Goal: Navigation & Orientation: Find specific page/section

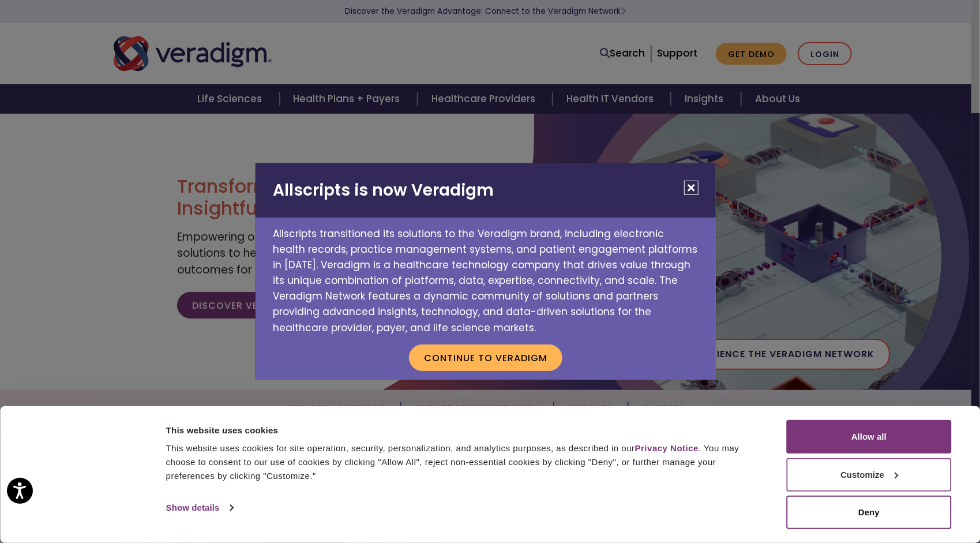
click at [852, 472] on button "Customize" at bounding box center [869, 474] width 165 height 33
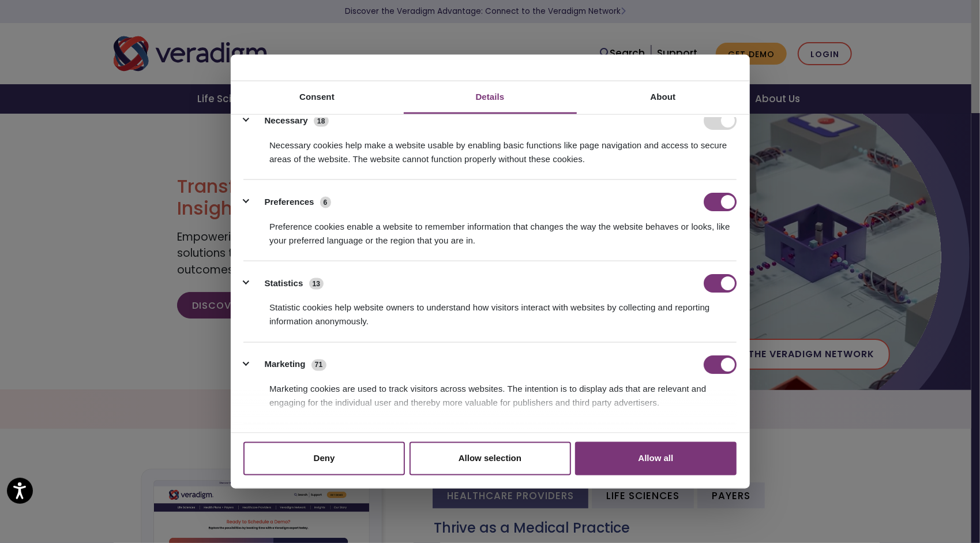
scroll to position [17, 0]
click at [711, 194] on input "Preferences" at bounding box center [720, 201] width 33 height 18
checkbox input "false"
click at [718, 277] on input "Statistics" at bounding box center [720, 282] width 33 height 18
checkbox input "false"
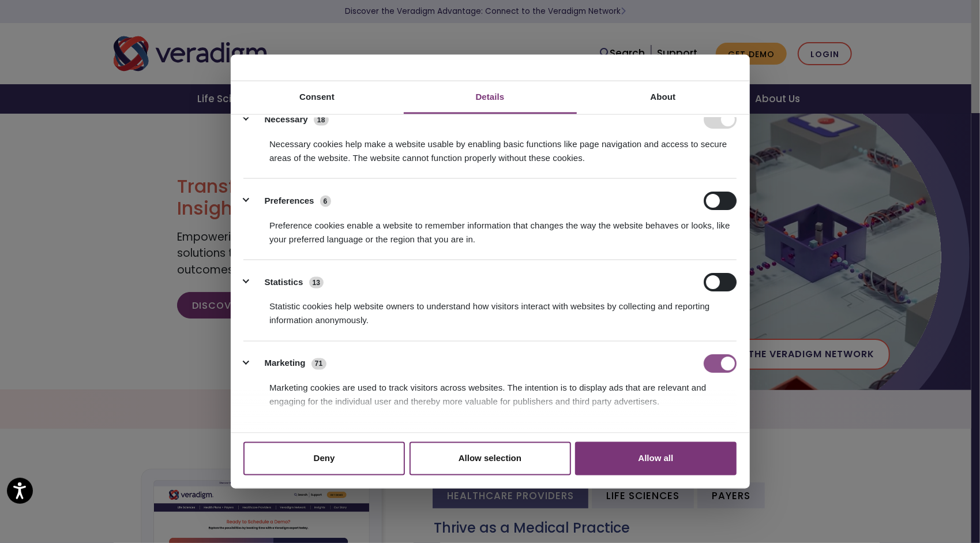
click at [720, 366] on input "Marketing" at bounding box center [720, 363] width 33 height 18
checkbox input "false"
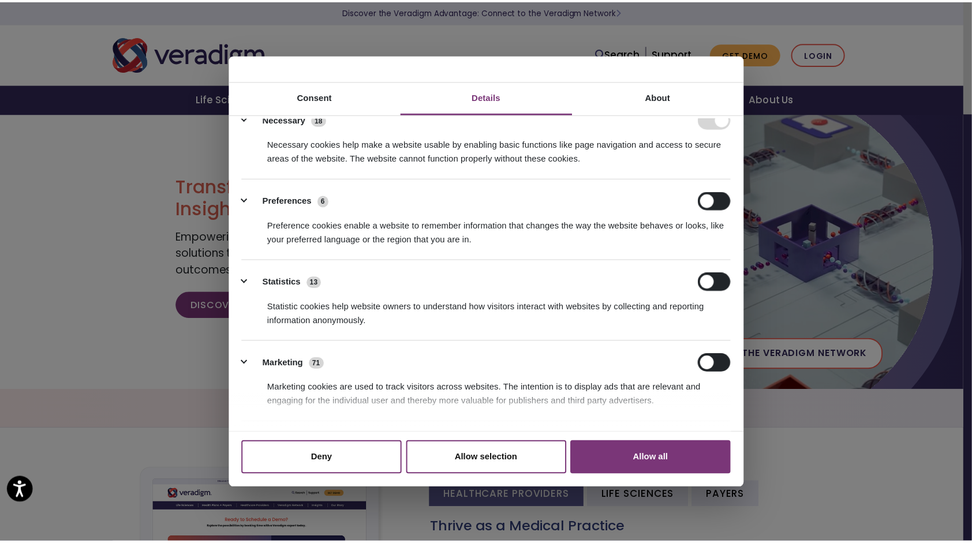
scroll to position [126, 0]
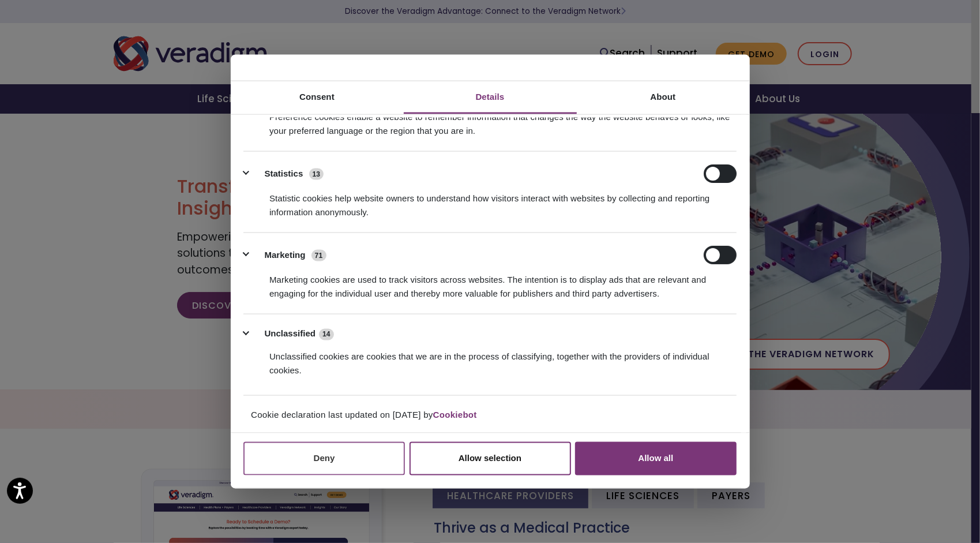
click at [366, 457] on button "Deny" at bounding box center [324, 457] width 162 height 33
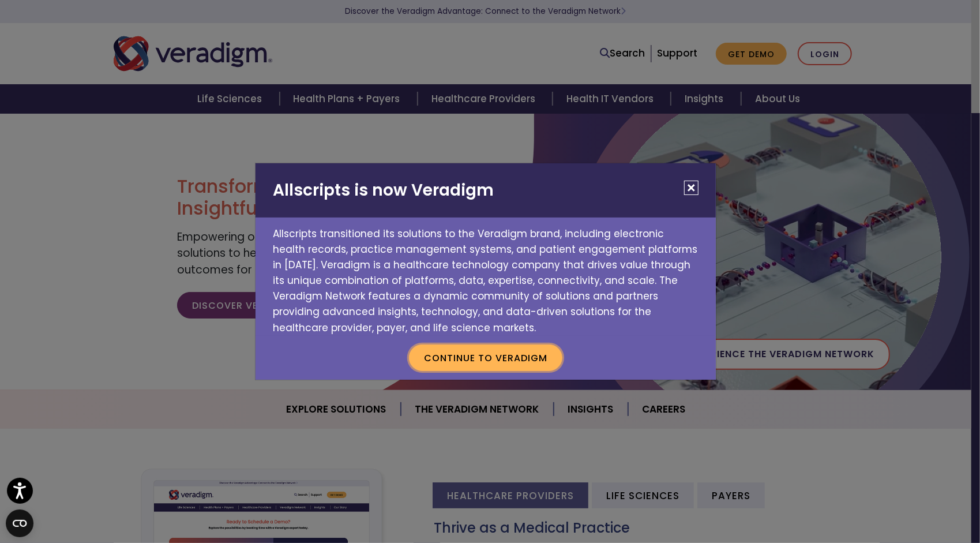
click at [518, 352] on button "Continue to Veradigm" at bounding box center [485, 357] width 153 height 27
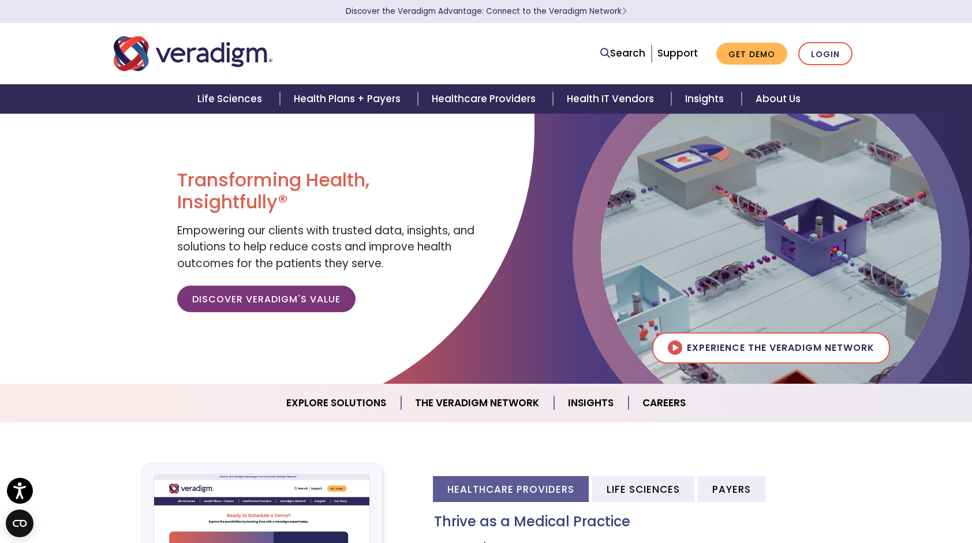
scroll to position [0, 0]
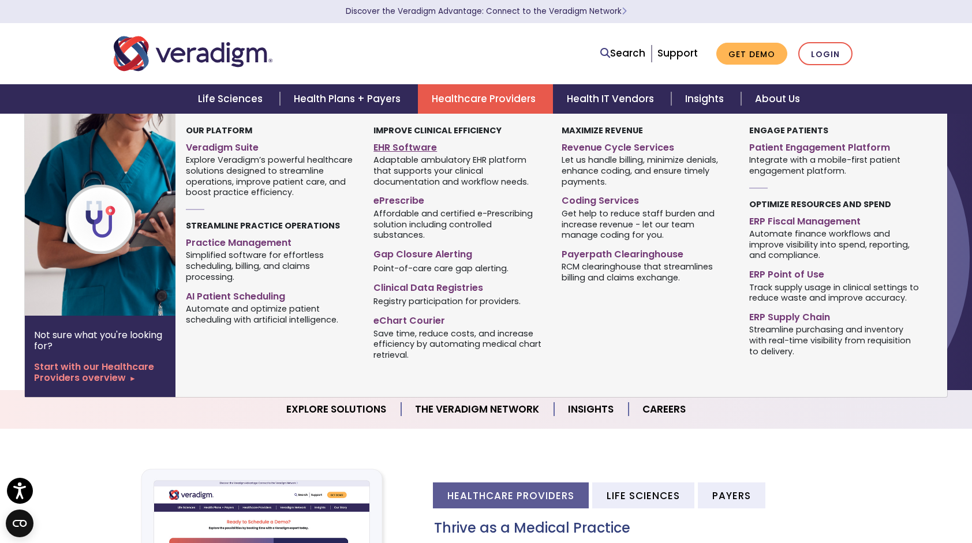
click at [417, 148] on link "EHR Software" at bounding box center [458, 145] width 170 height 17
